Goal: Information Seeking & Learning: Learn about a topic

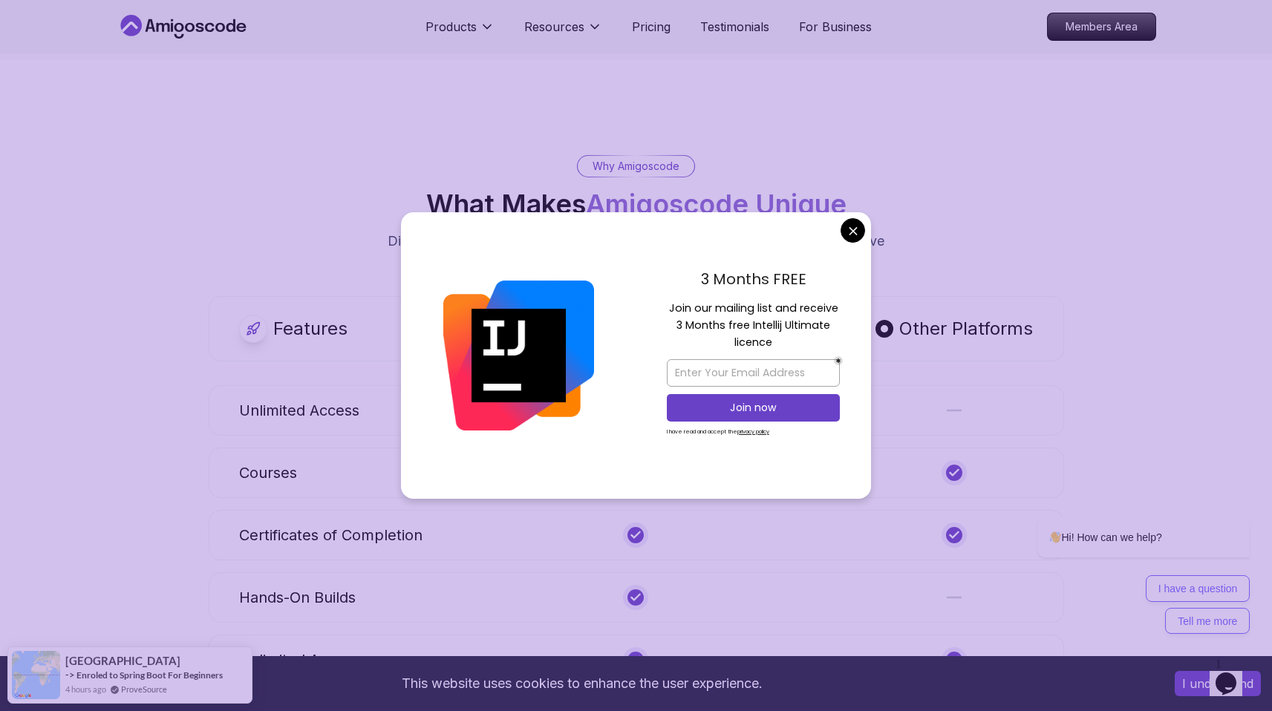
scroll to position [5171, 0]
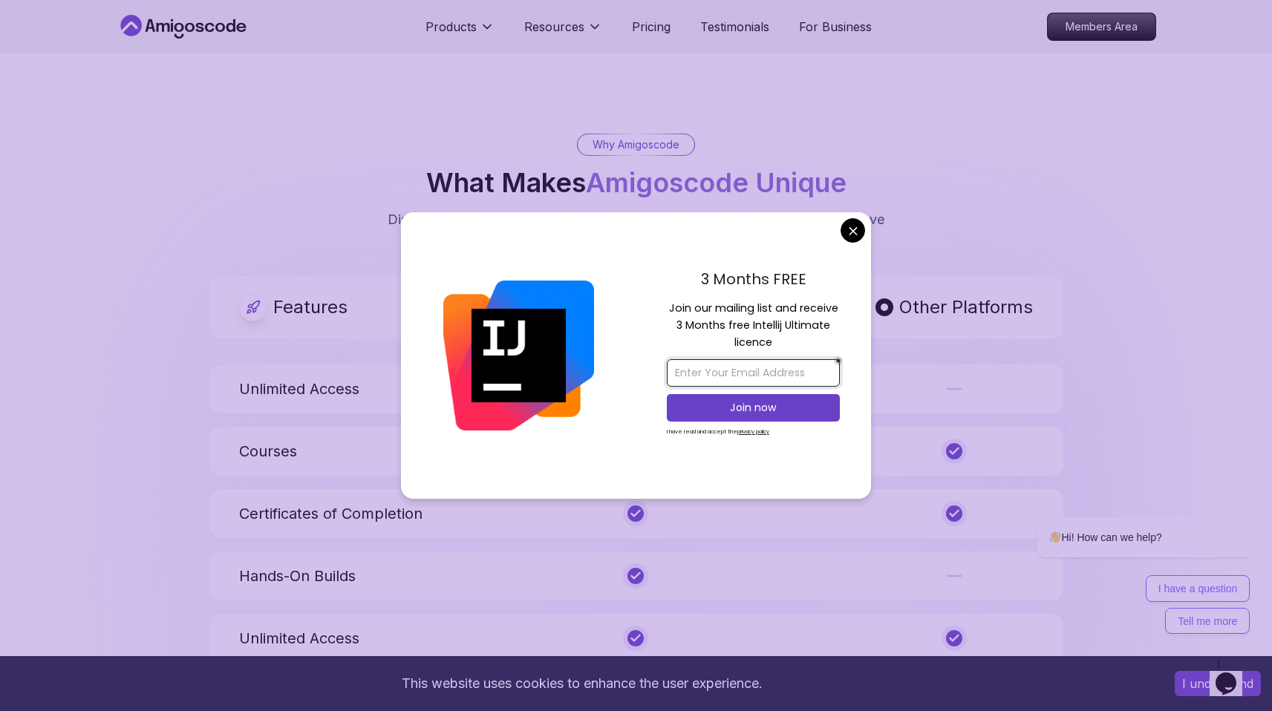
click at [722, 379] on input "email" at bounding box center [753, 372] width 173 height 27
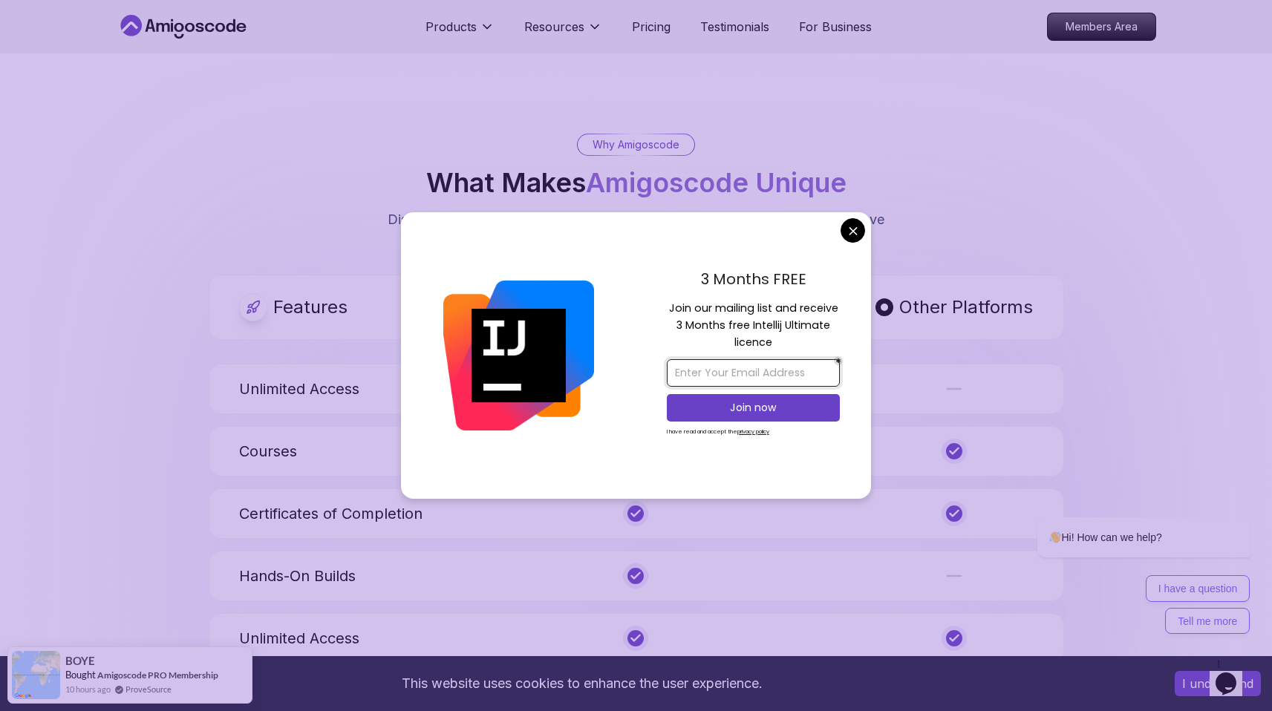
type input "[EMAIL_ADDRESS][PERSON_NAME][DOMAIN_NAME]"
click at [726, 412] on p "Join now" at bounding box center [753, 407] width 140 height 15
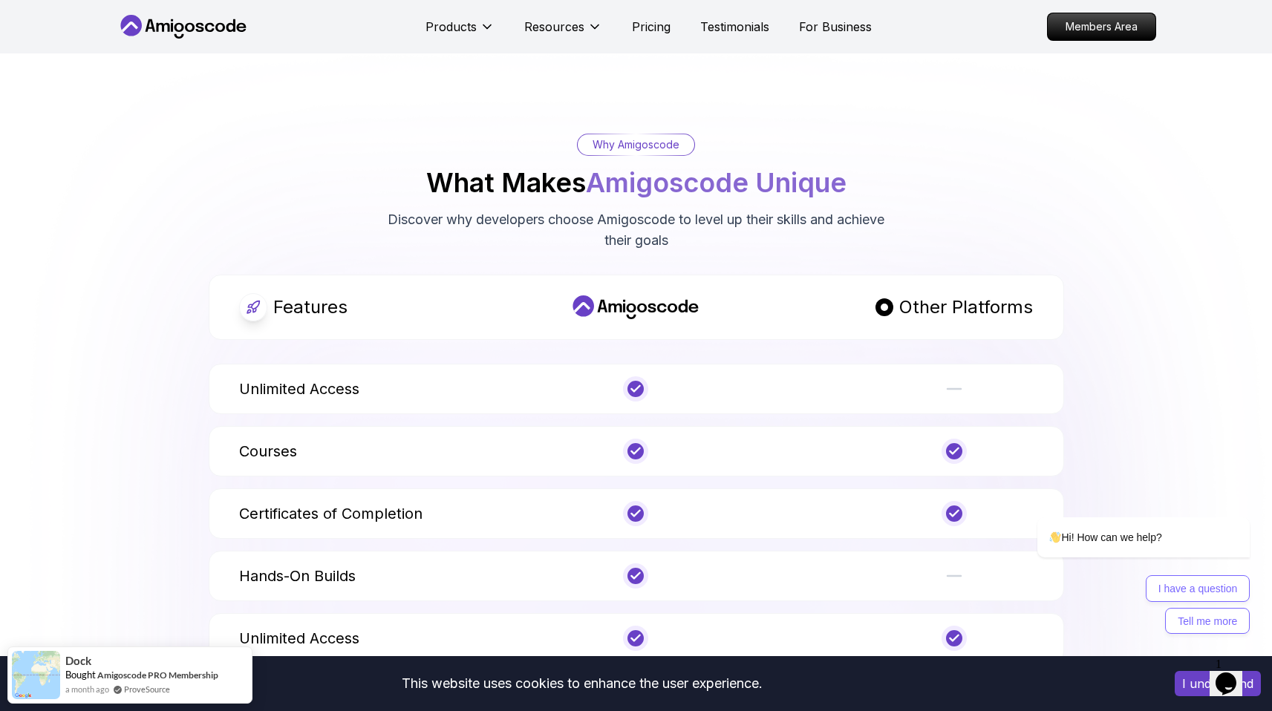
click at [1231, 674] on icon "$i18n('chat', 'chat_widget')" at bounding box center [1226, 684] width 21 height 22
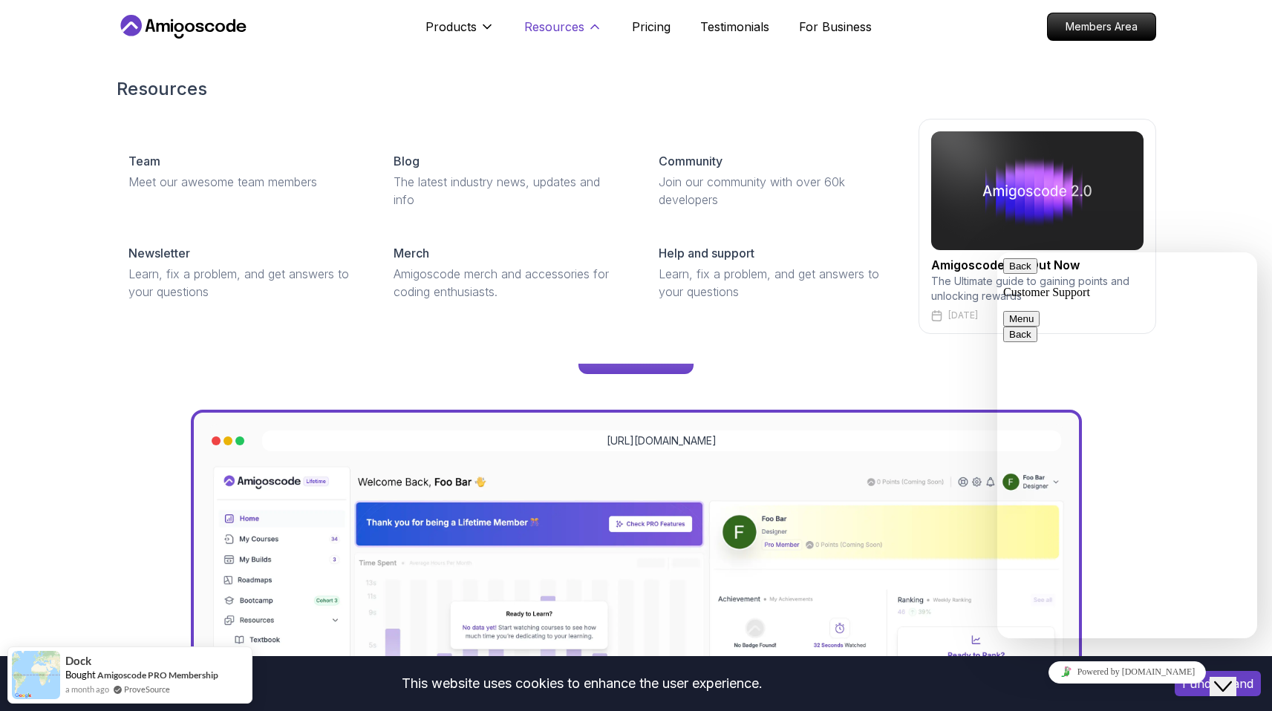
scroll to position [0, 0]
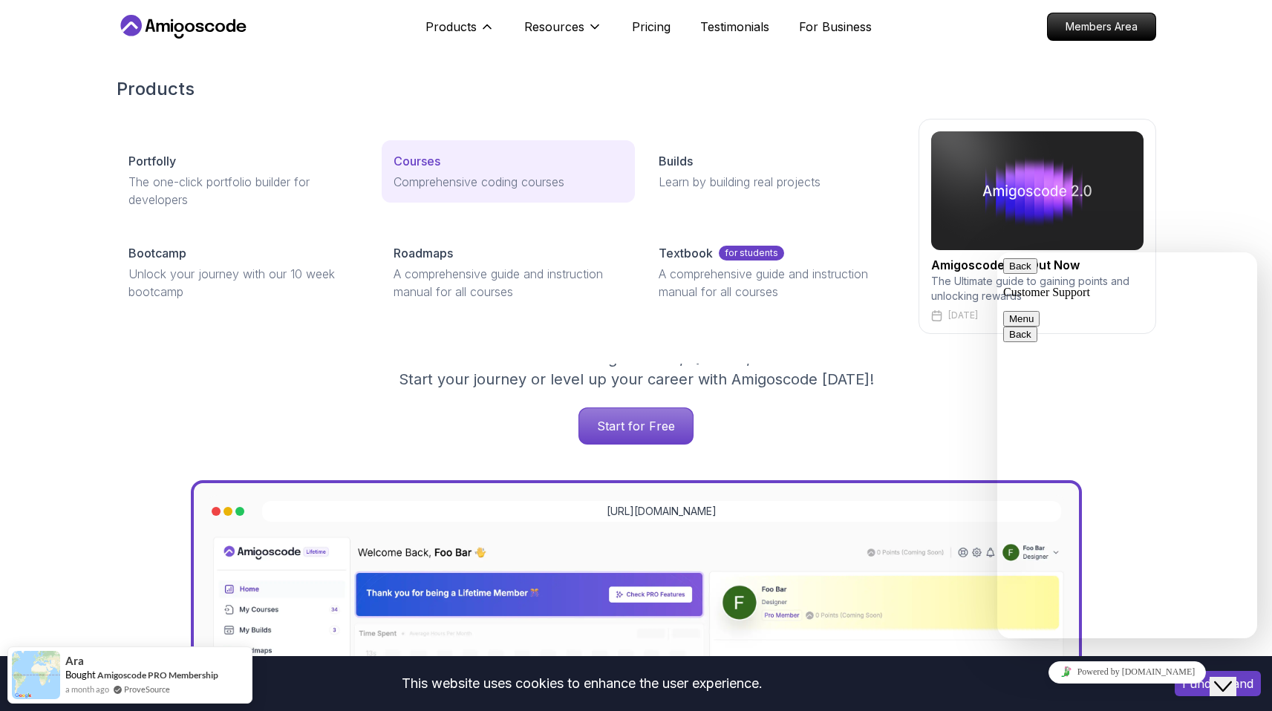
click at [472, 171] on link "Courses Comprehensive coding courses" at bounding box center [508, 171] width 253 height 62
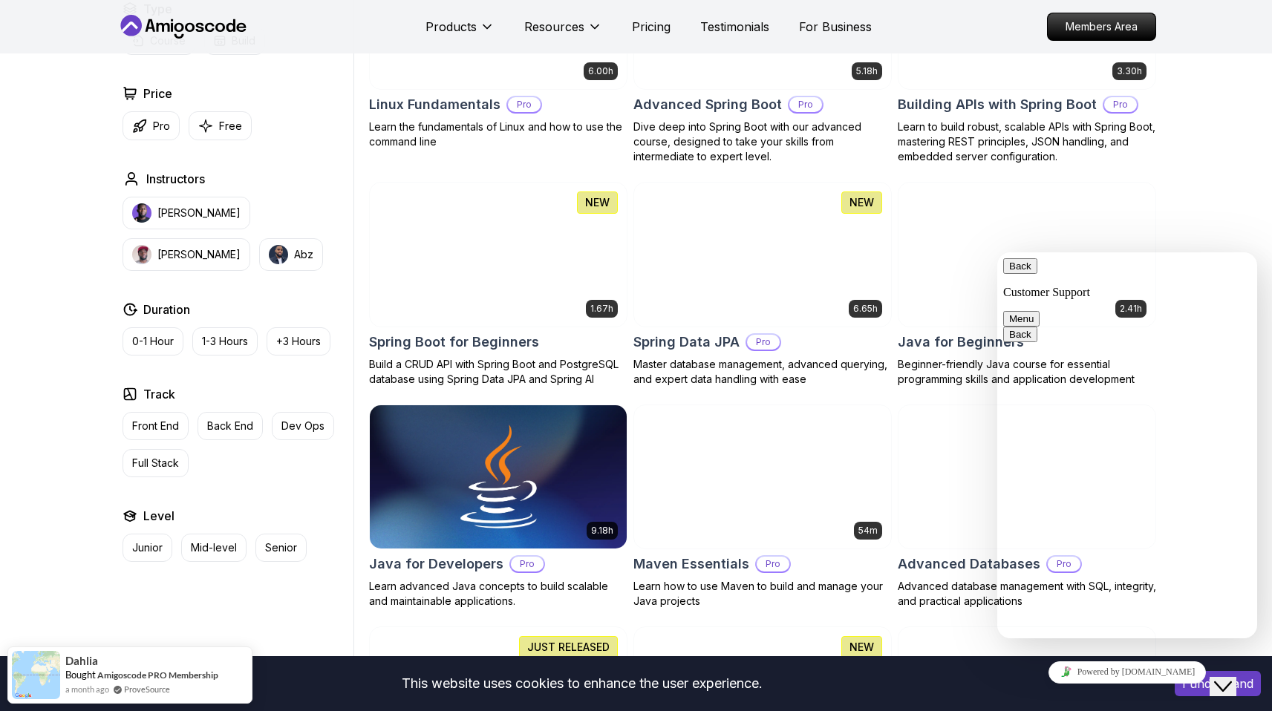
scroll to position [521, 0]
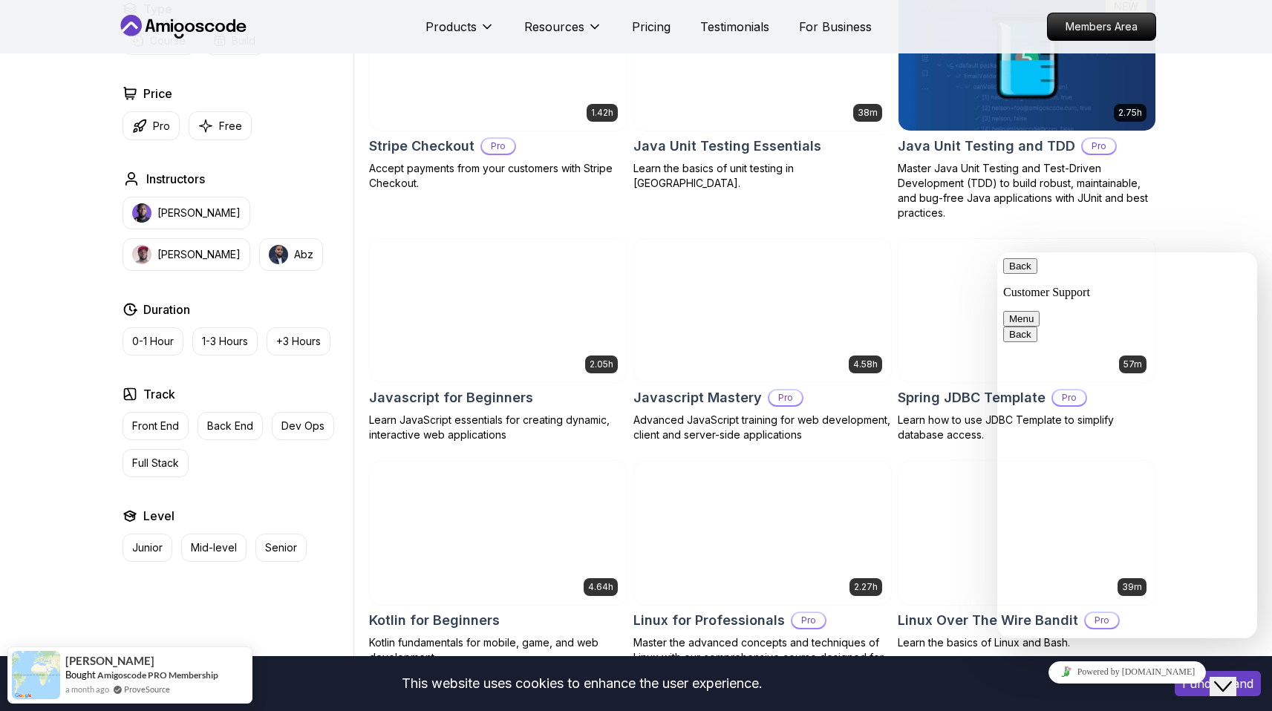
scroll to position [2590, 0]
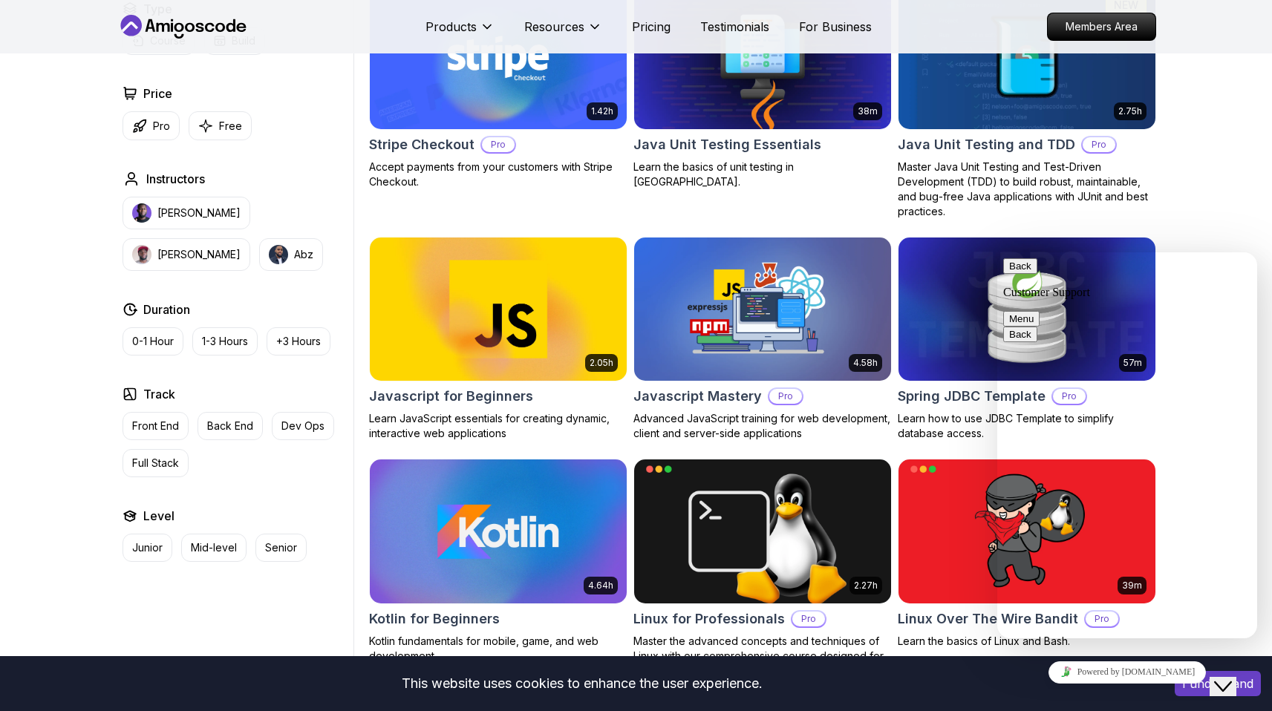
click at [1032, 272] on span "Back" at bounding box center [1032, 266] width 0 height 11
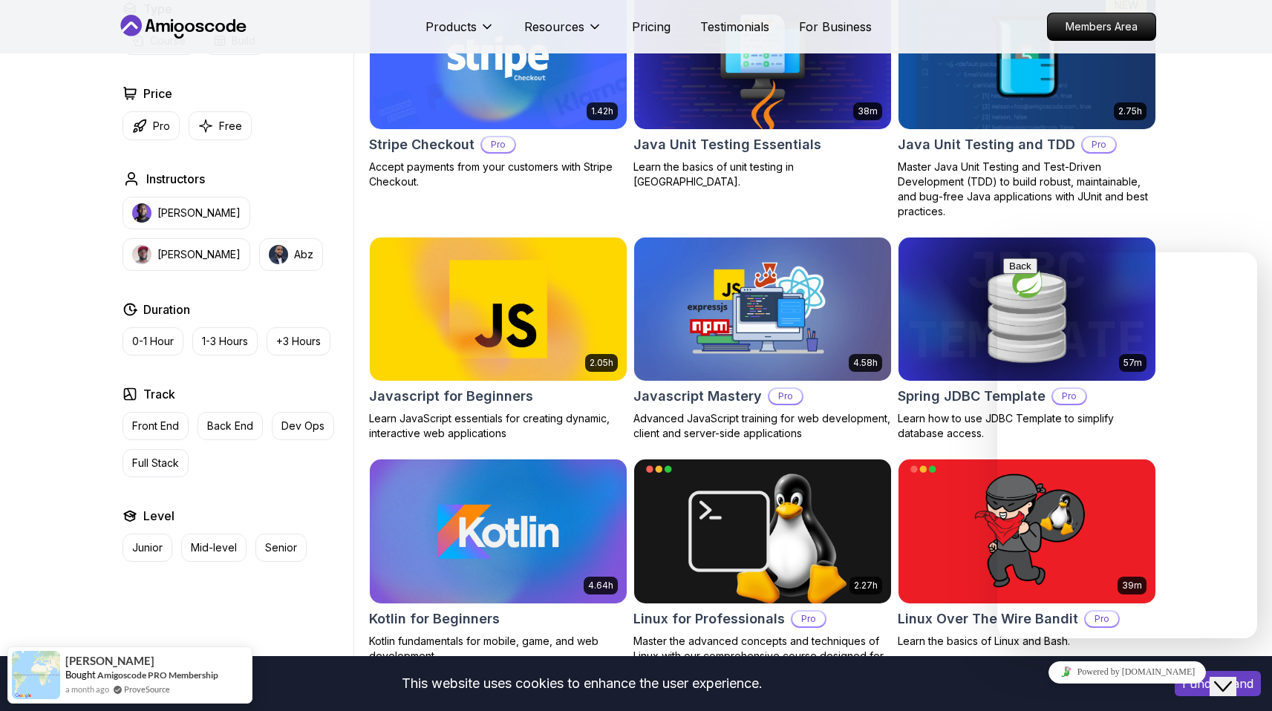
click at [1232, 682] on div "Close Chat This icon closes the chat window." at bounding box center [1223, 687] width 18 height 18
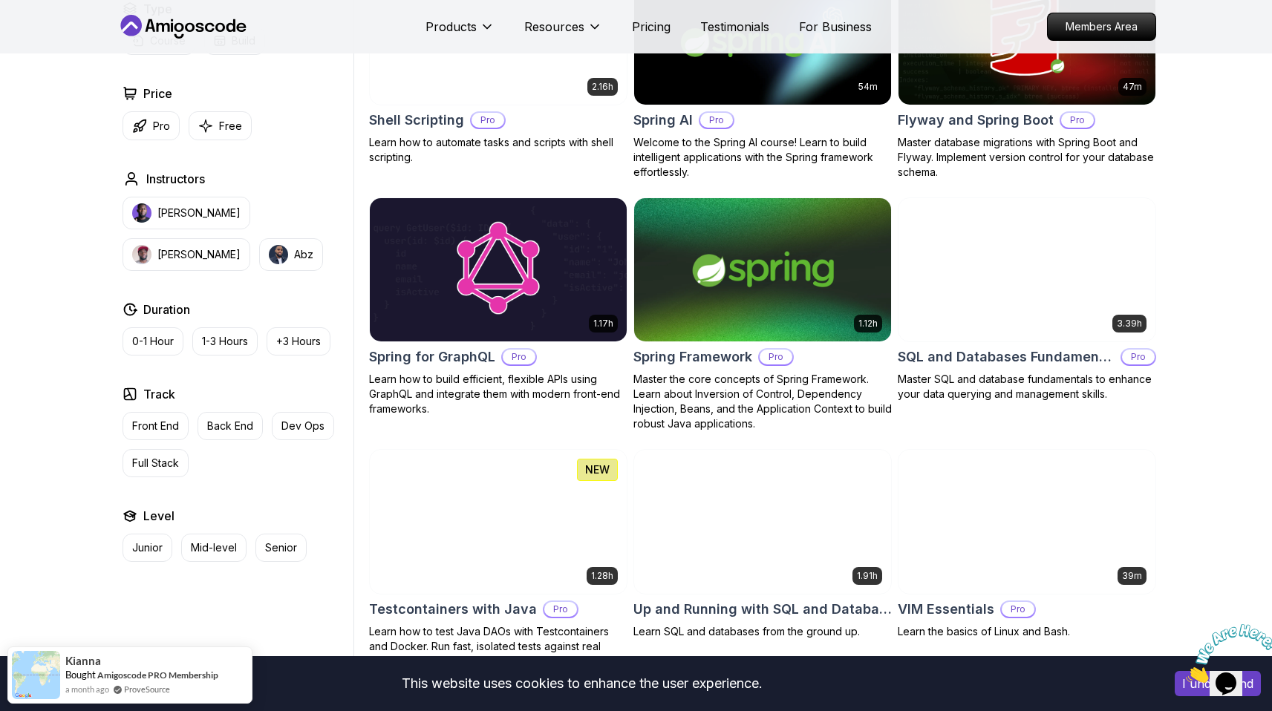
scroll to position [3551, 0]
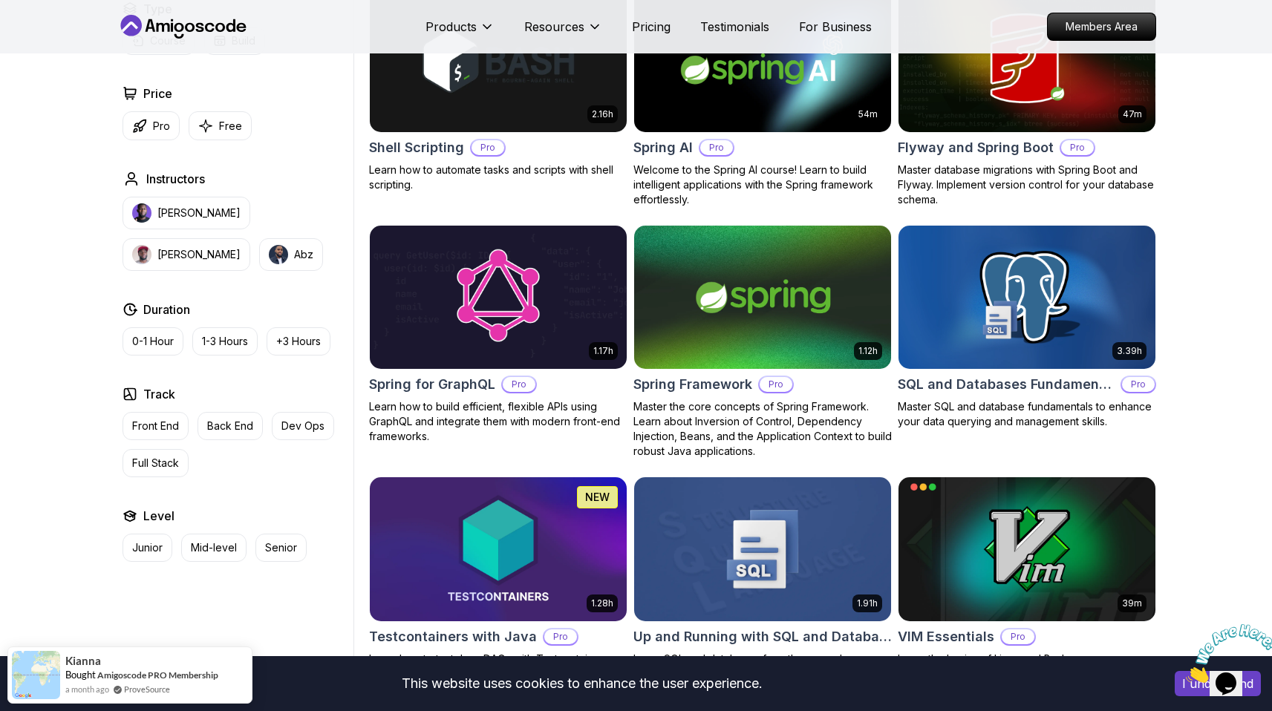
click at [529, 85] on img at bounding box center [498, 59] width 270 height 151
